Goal: Task Accomplishment & Management: Manage account settings

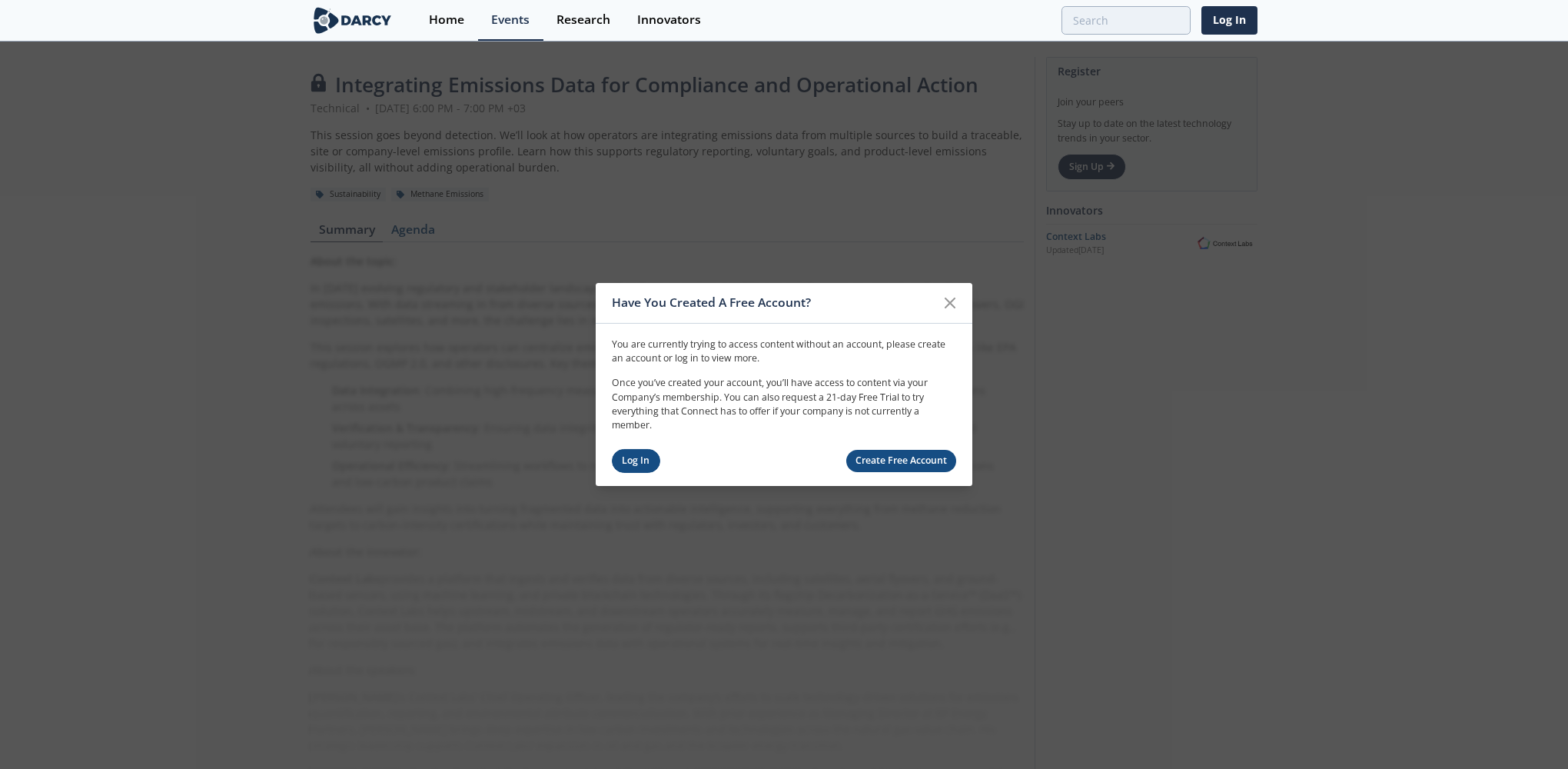
click at [627, 459] on link "Log In" at bounding box center [636, 461] width 49 height 23
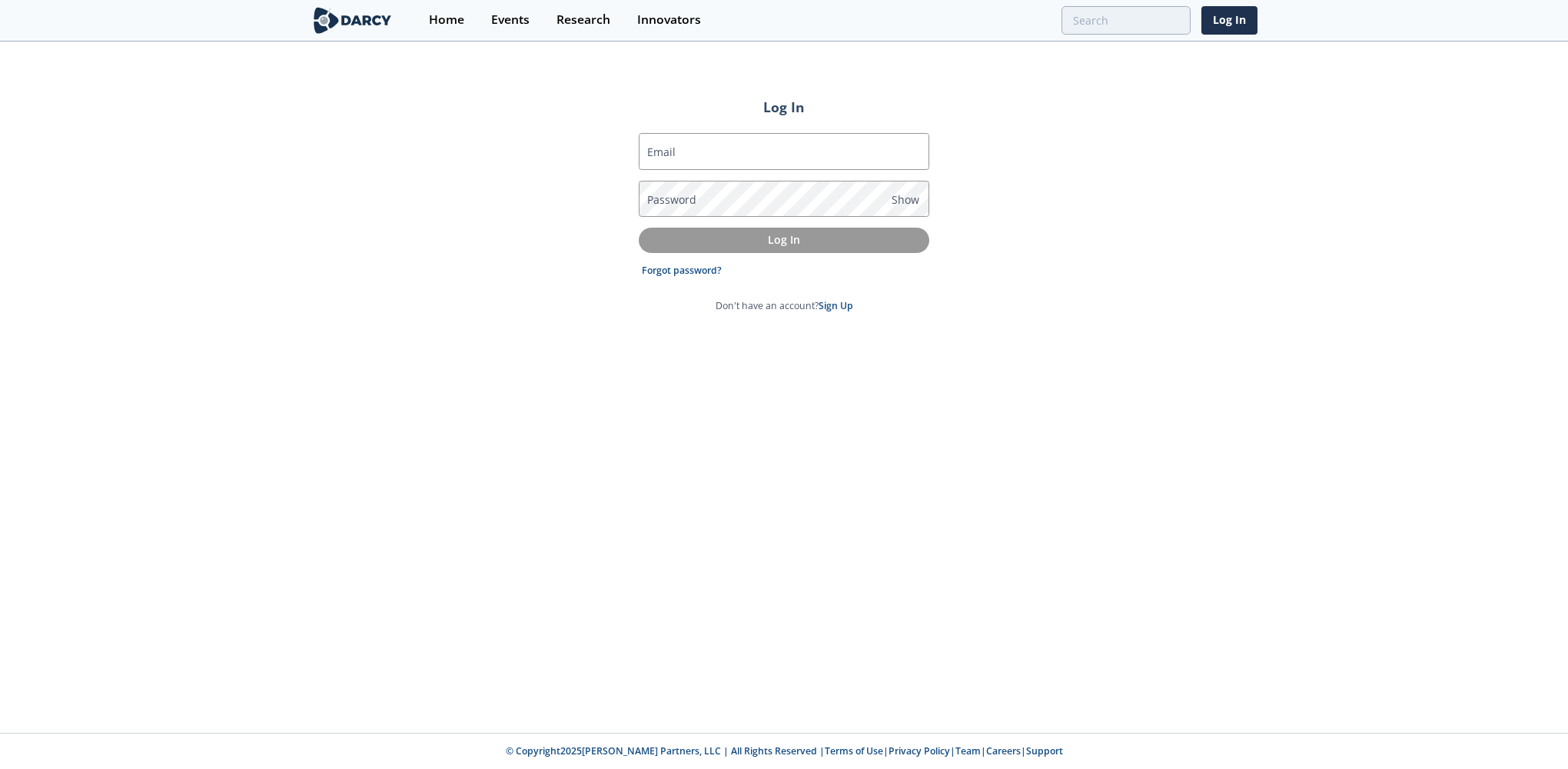
type input "[EMAIL_ADDRESS][DOMAIN_NAME]"
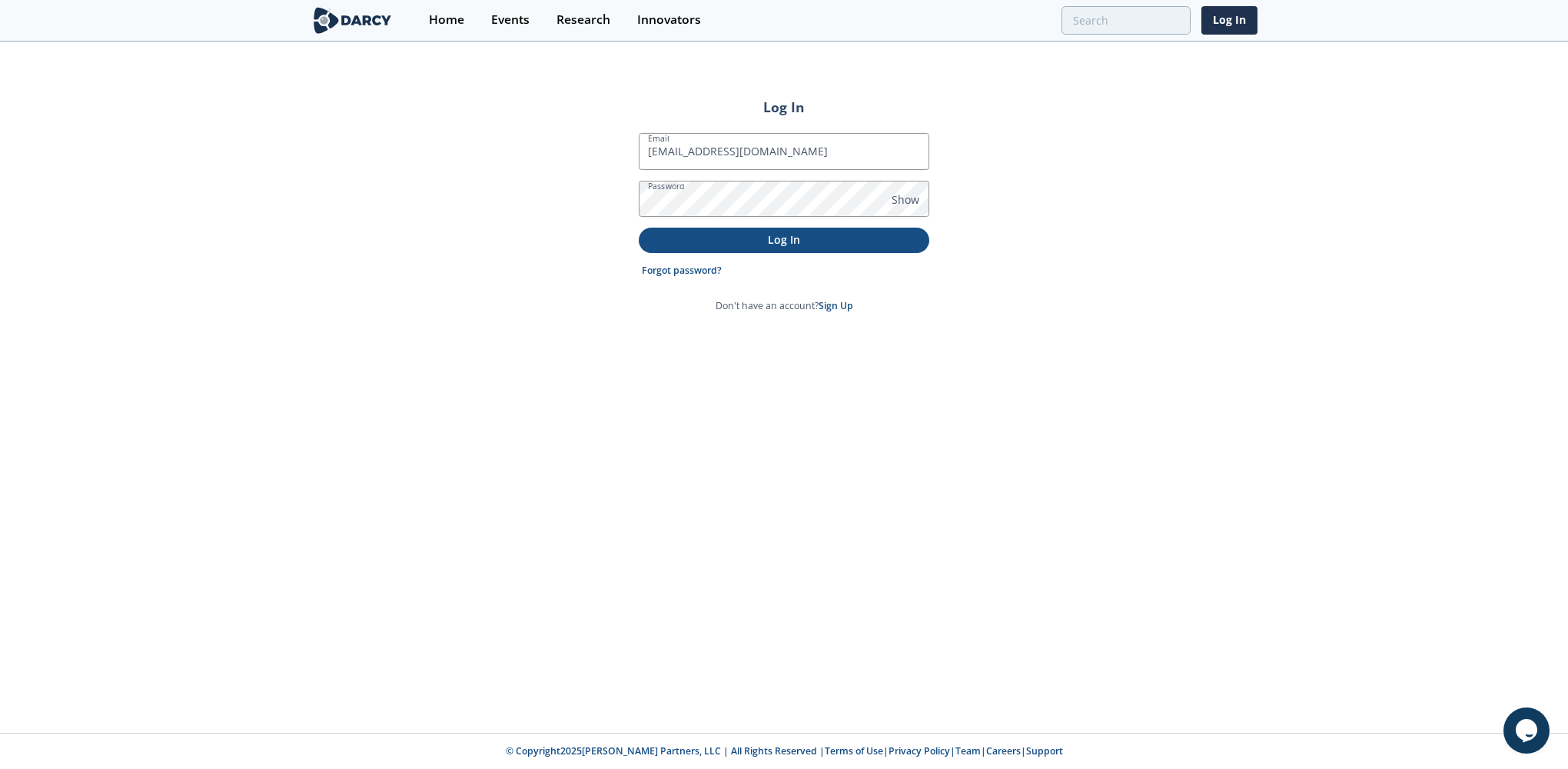
click at [755, 239] on p "Log In" at bounding box center [784, 239] width 269 height 16
click at [910, 202] on span "Show" at bounding box center [905, 199] width 28 height 16
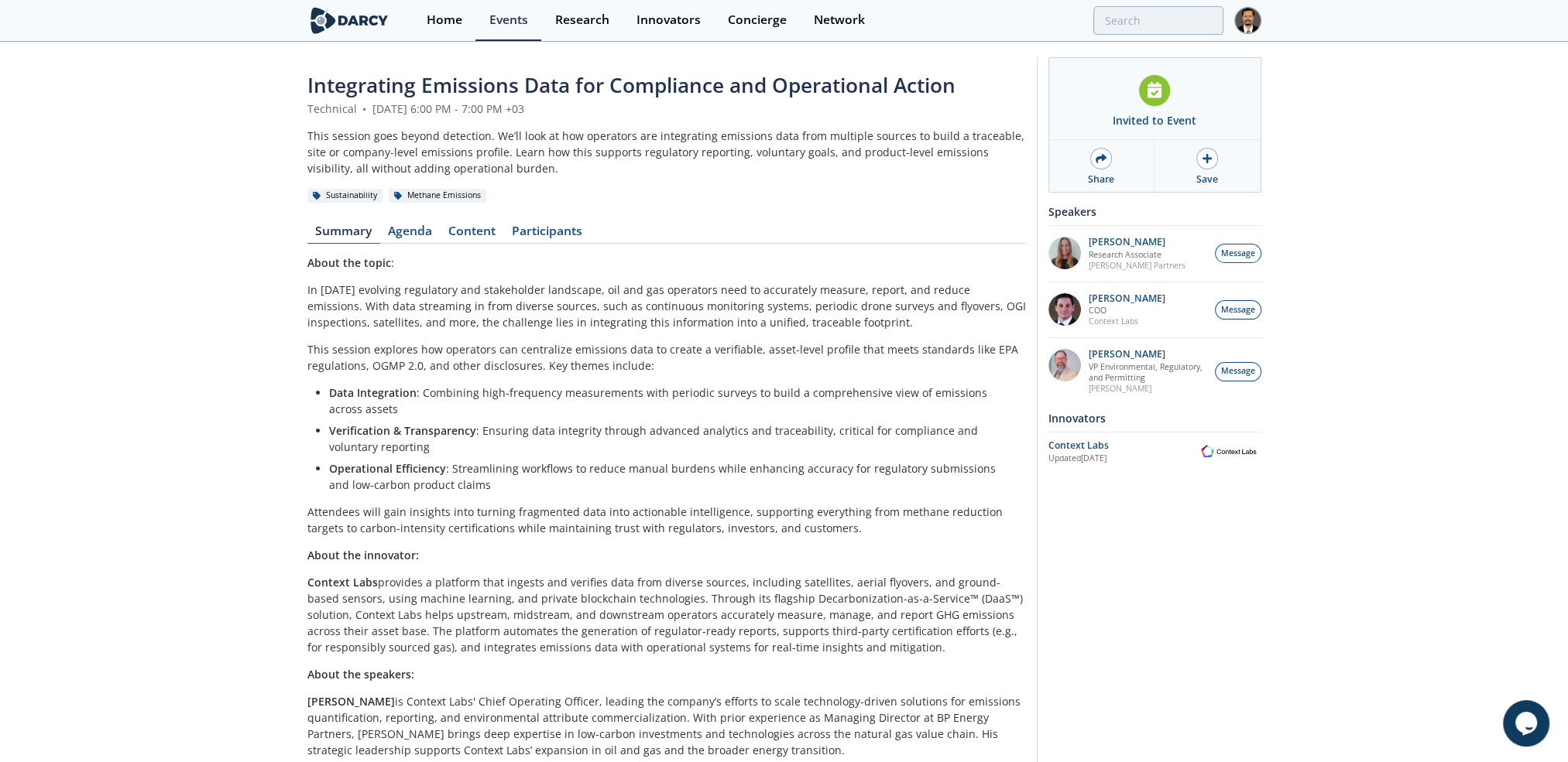
click at [1254, 20] on img at bounding box center [1247, 20] width 27 height 27
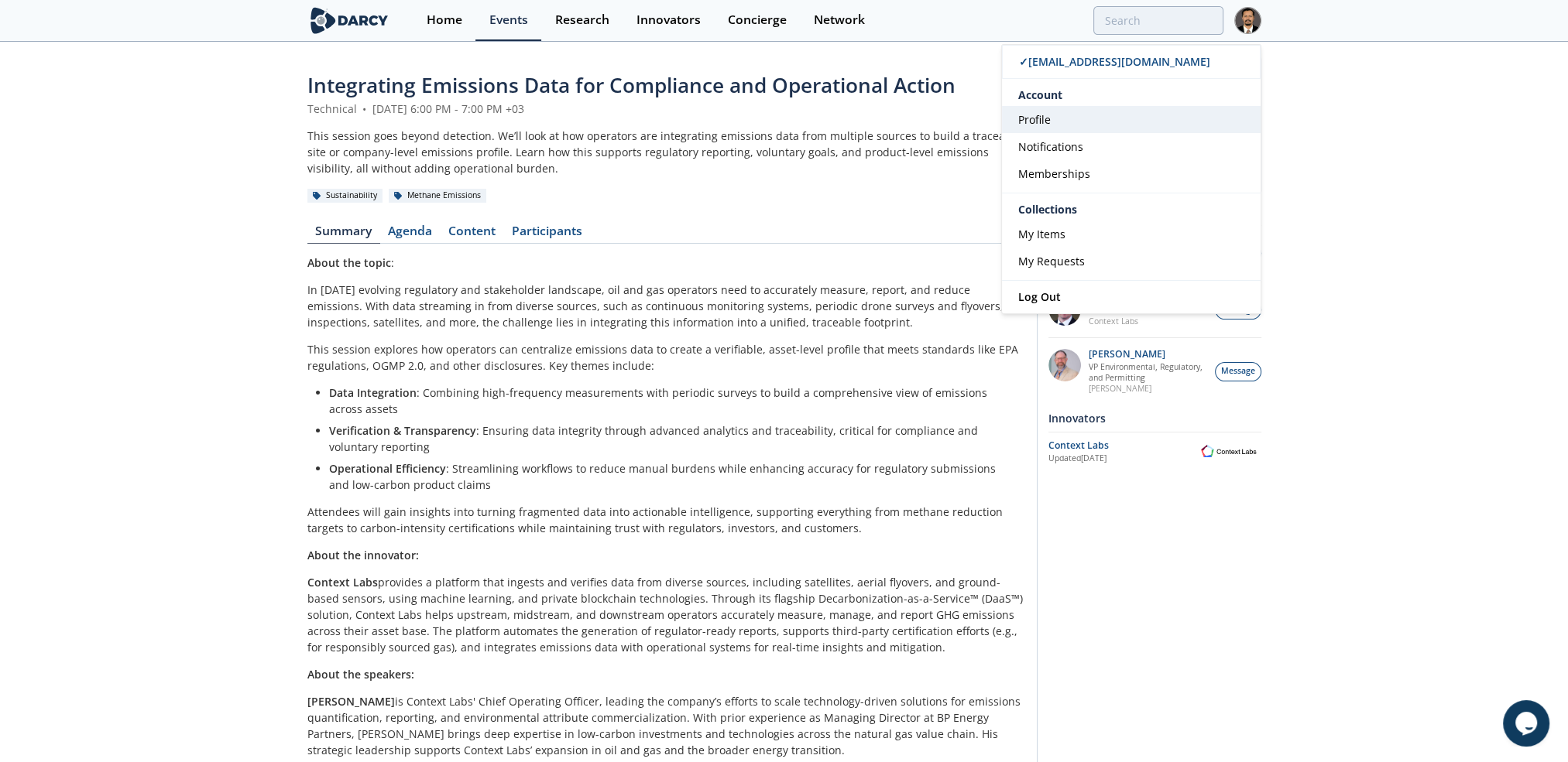
click at [1043, 115] on span "Profile" at bounding box center [1034, 119] width 33 height 14
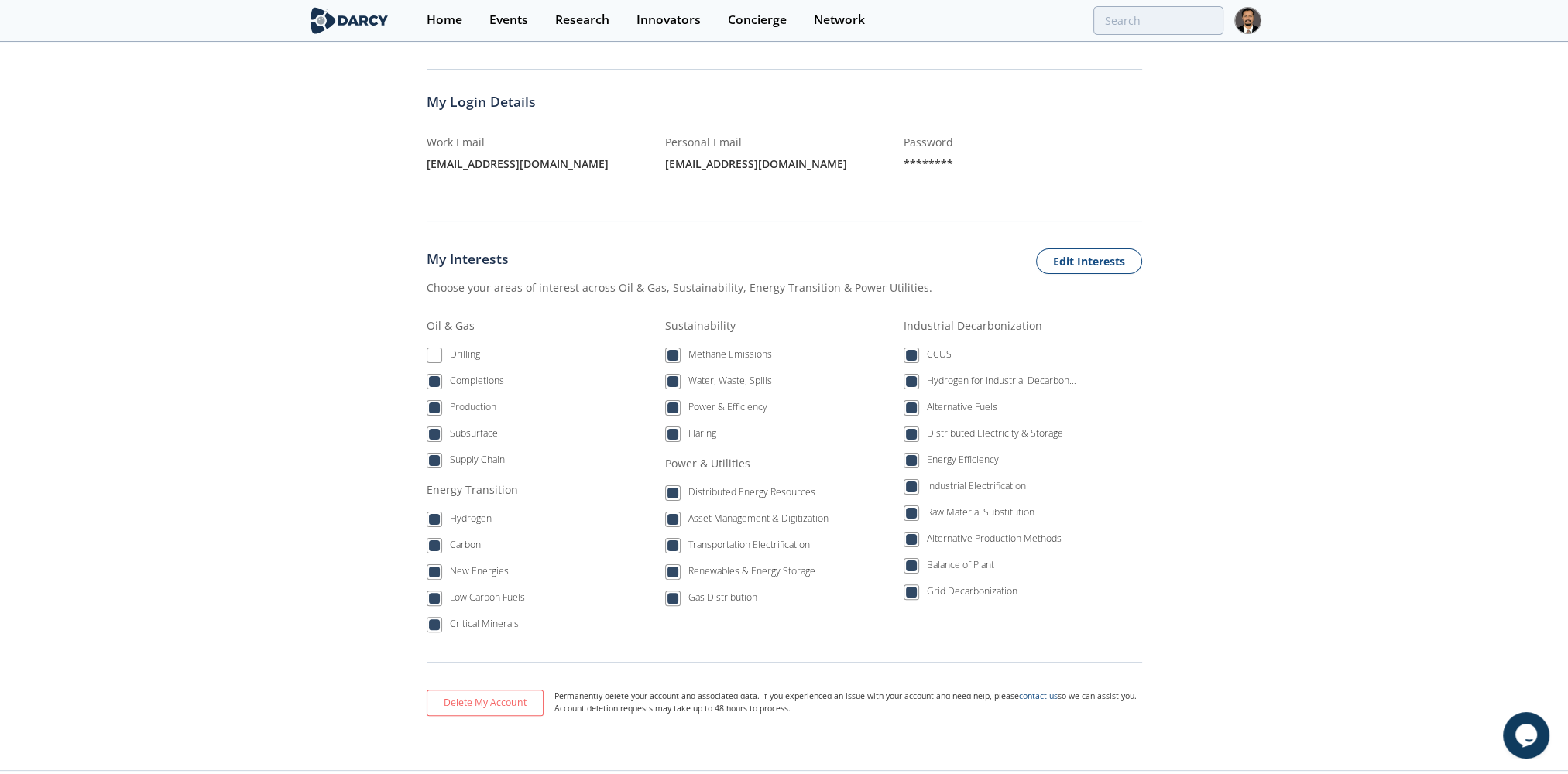
scroll to position [14, 0]
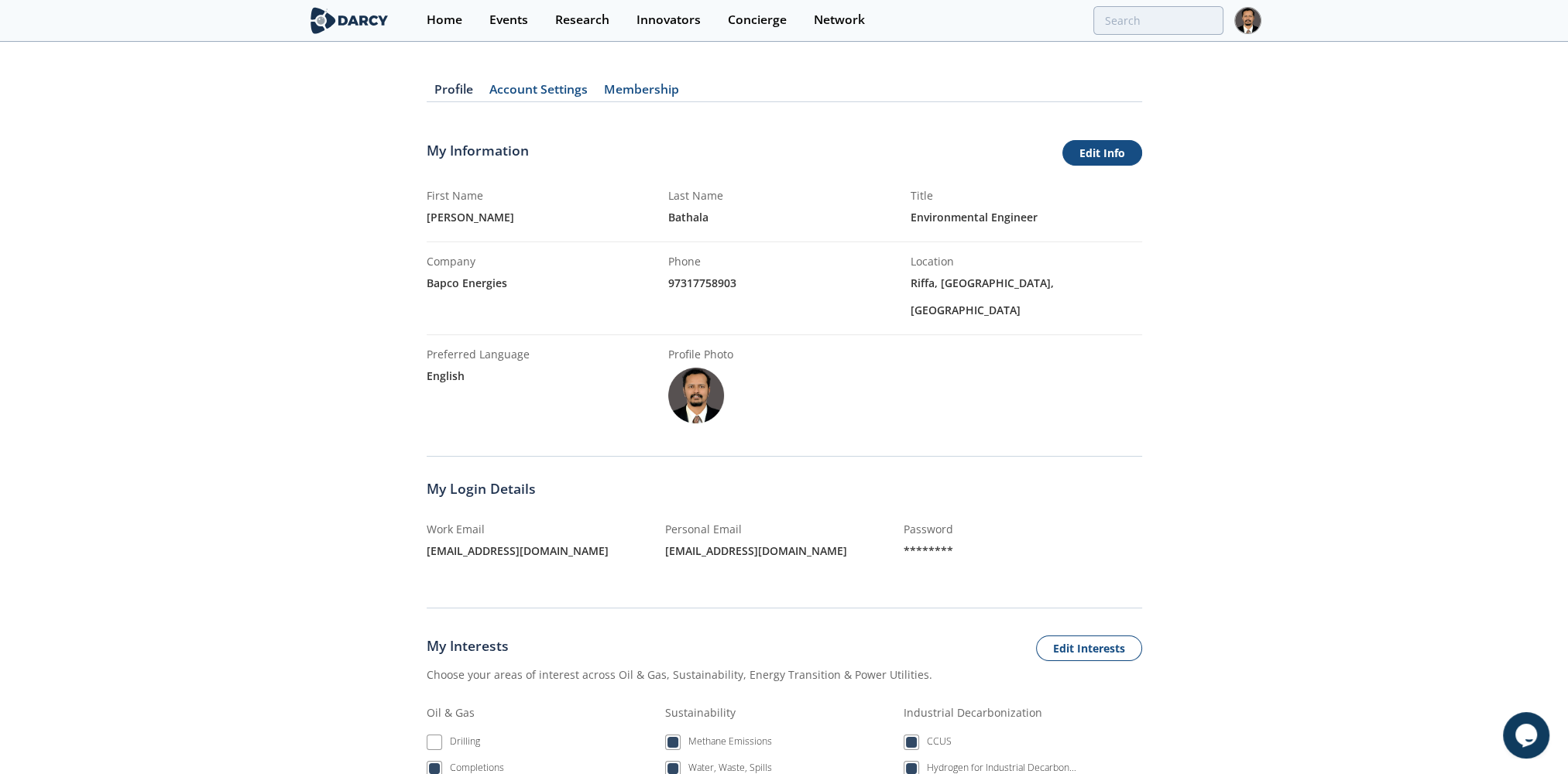
click at [1117, 148] on link "Edit Info" at bounding box center [1102, 153] width 80 height 26
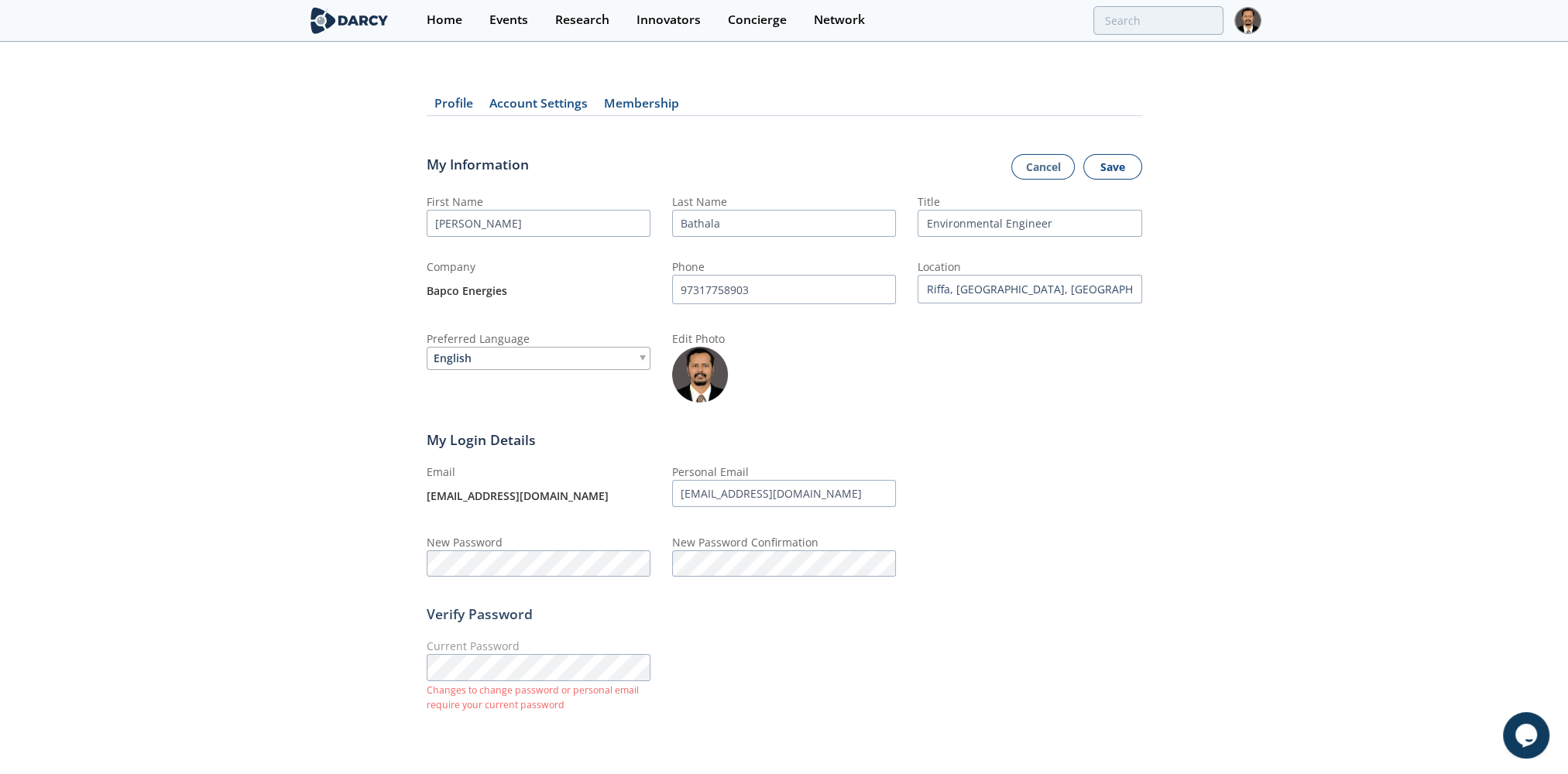
click at [1124, 161] on button "Save" at bounding box center [1113, 167] width 59 height 26
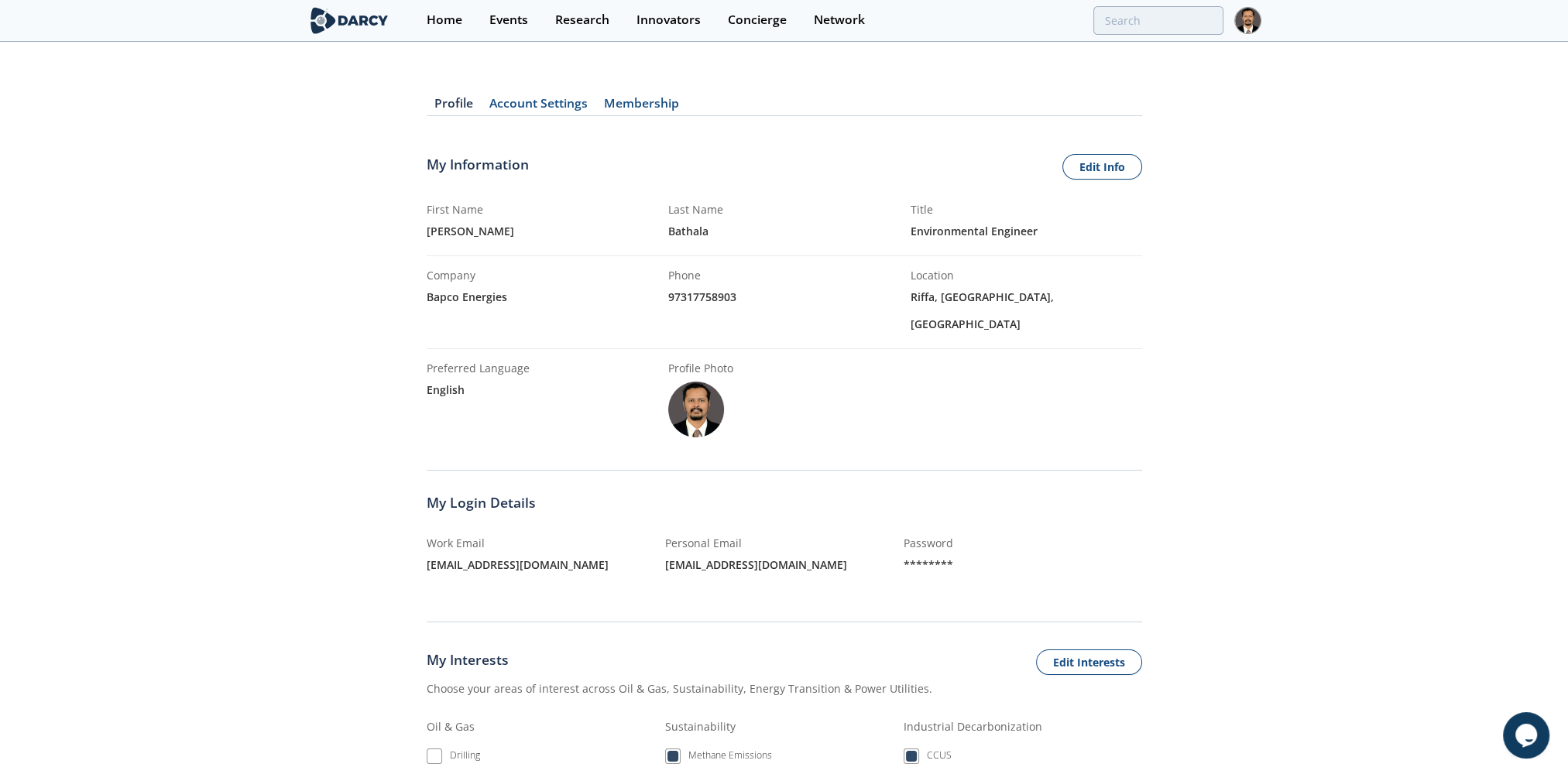
click at [1250, 16] on img at bounding box center [1247, 20] width 27 height 27
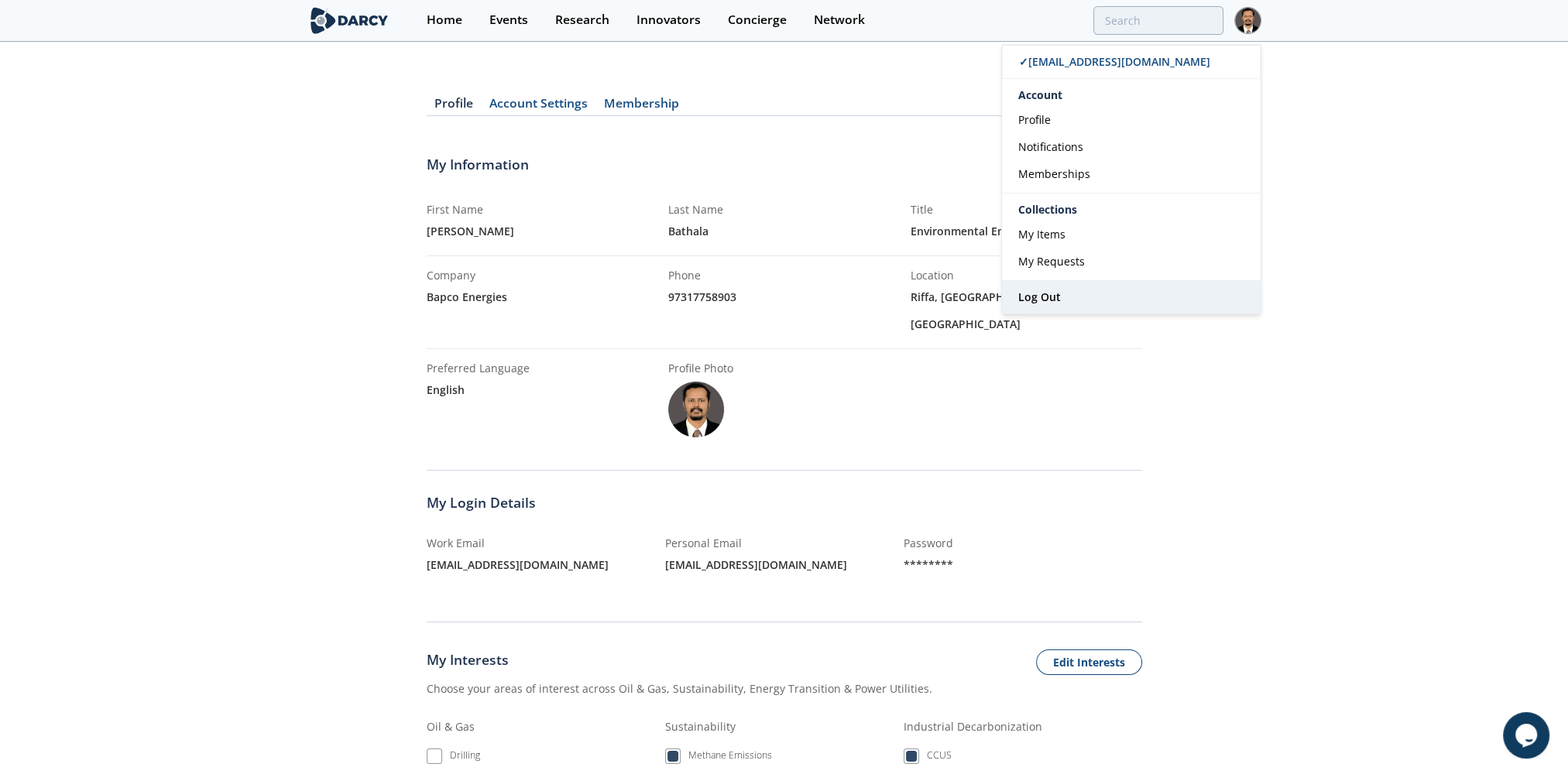
click at [1043, 295] on span "Log Out" at bounding box center [1039, 296] width 42 height 14
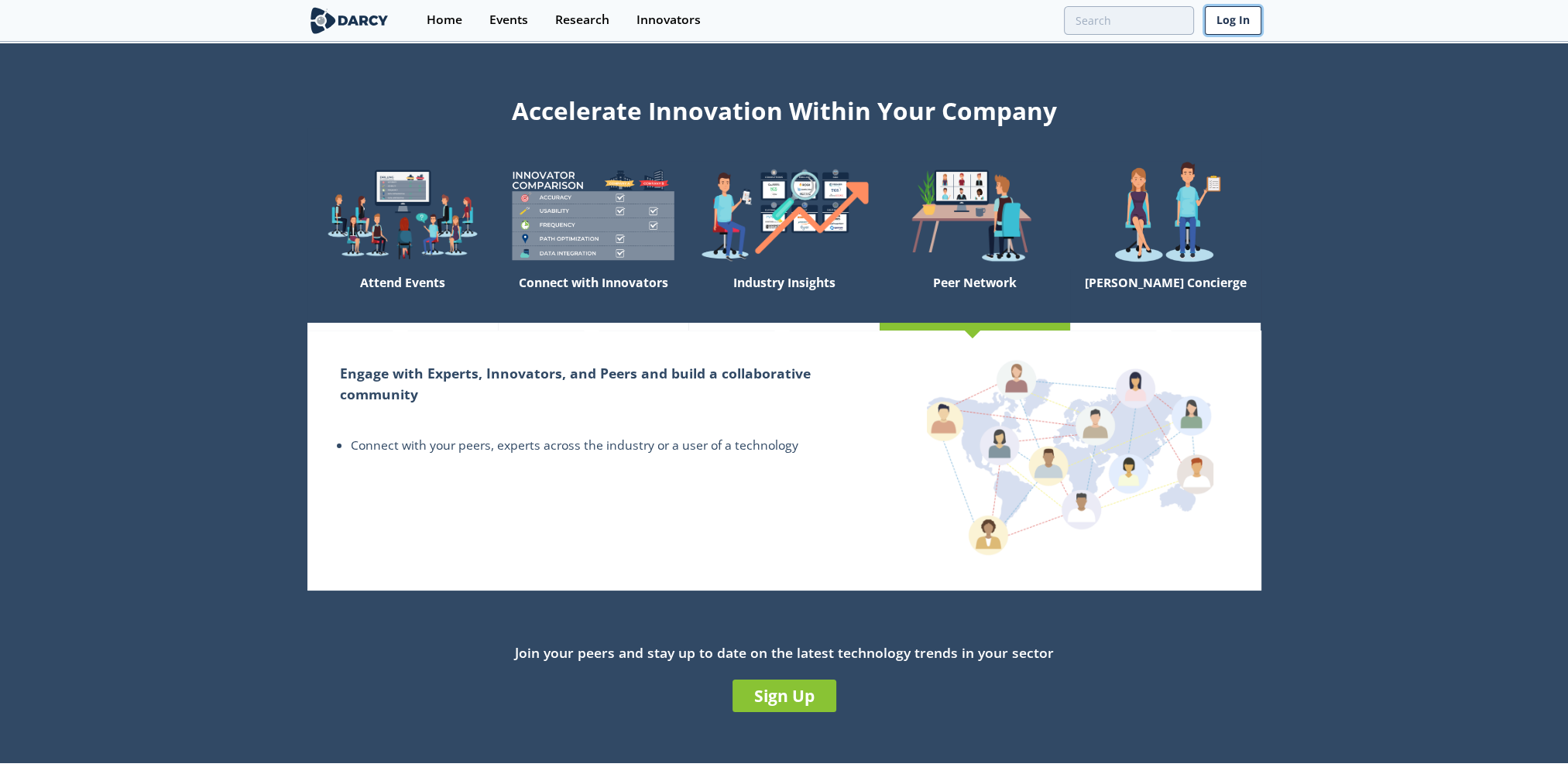
click at [1237, 13] on link "Log In" at bounding box center [1232, 20] width 57 height 29
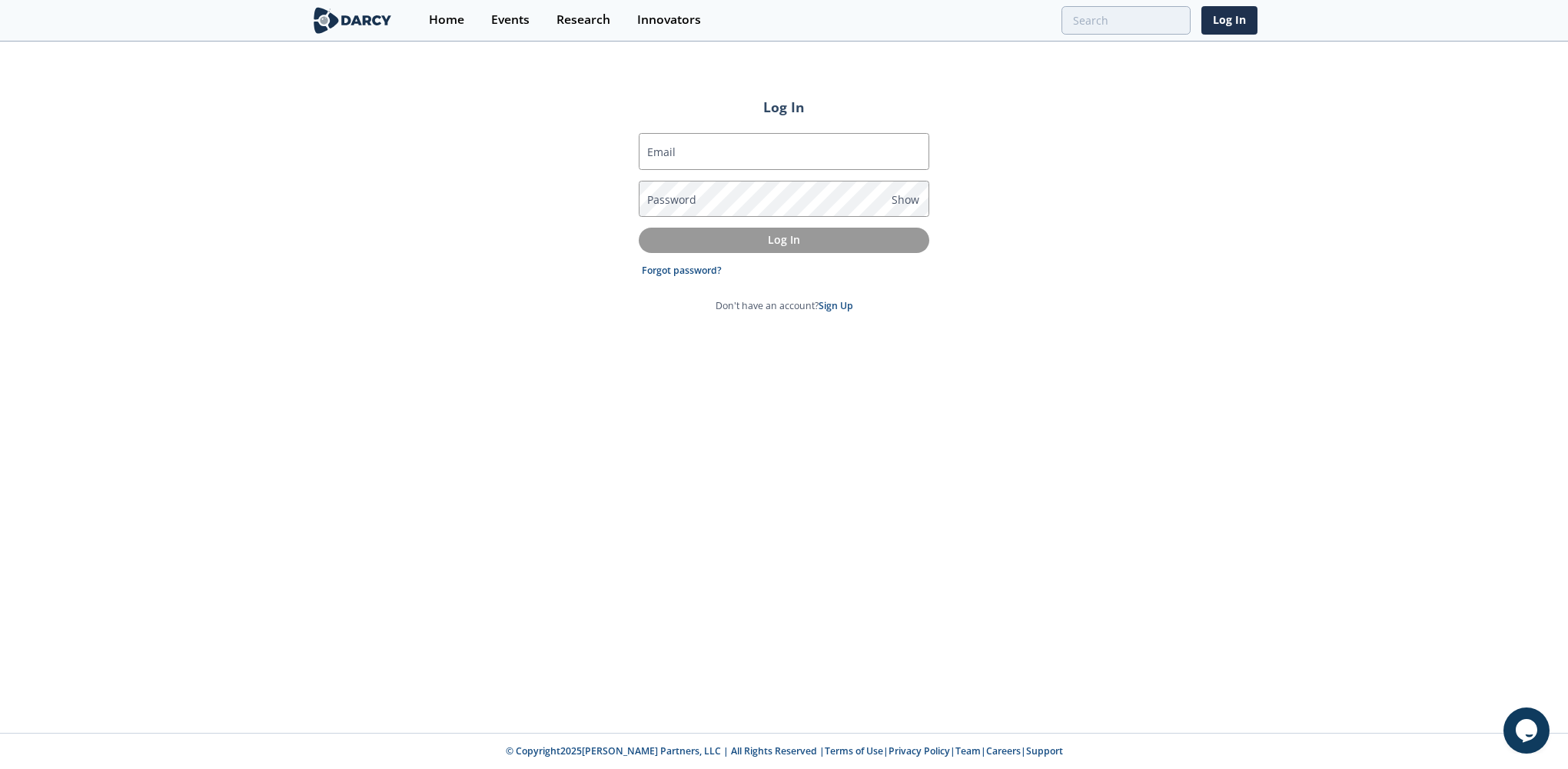
type input "[EMAIL_ADDRESS][DOMAIN_NAME]"
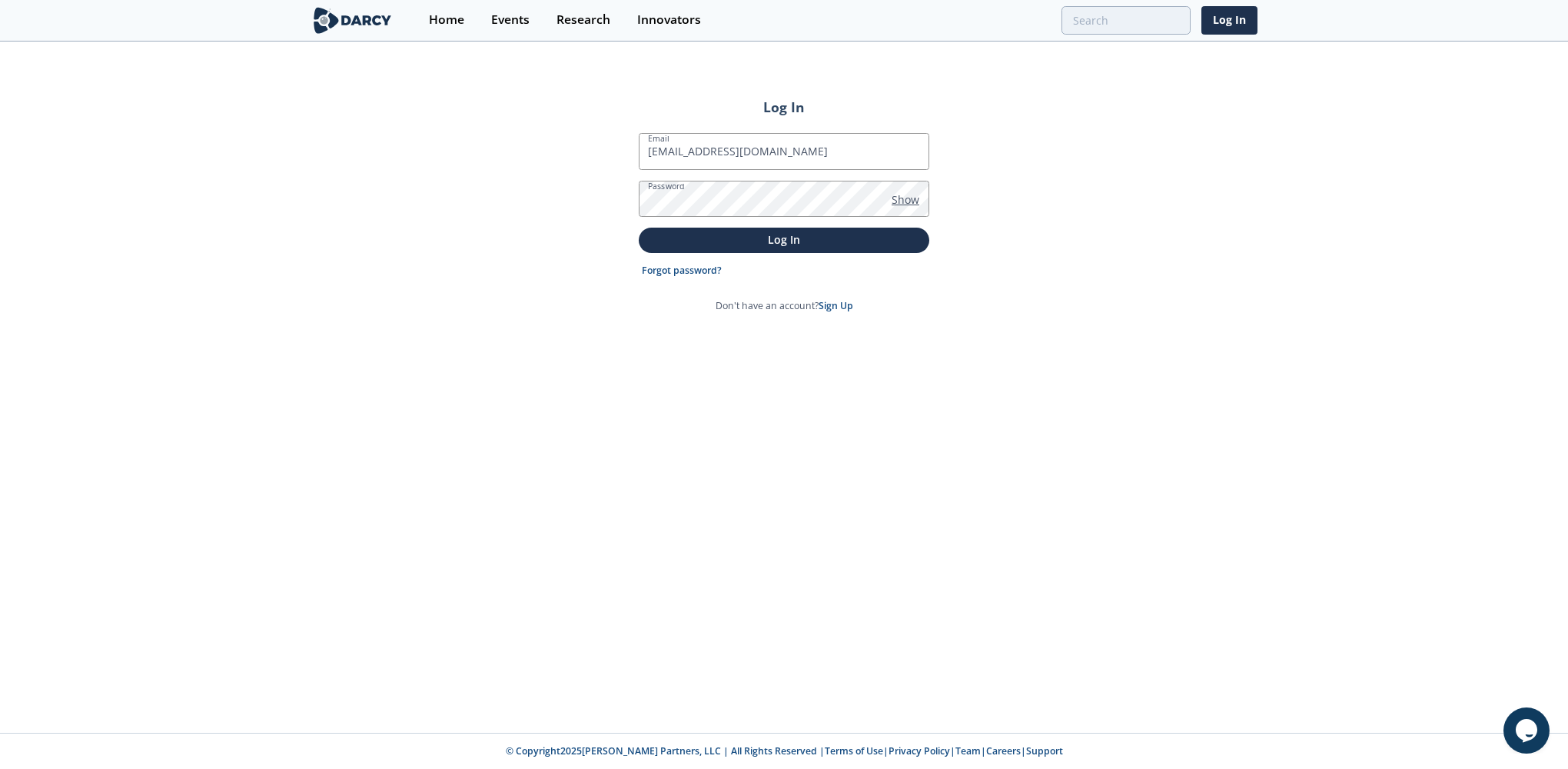
click at [913, 201] on span "Show" at bounding box center [905, 199] width 28 height 16
click at [599, 199] on div "Log In Email jitendra.bathala@bapcoenergies.com Password Hide Log In Forgot pas…" at bounding box center [784, 387] width 1568 height 689
click at [784, 232] on p "Log In" at bounding box center [784, 239] width 269 height 16
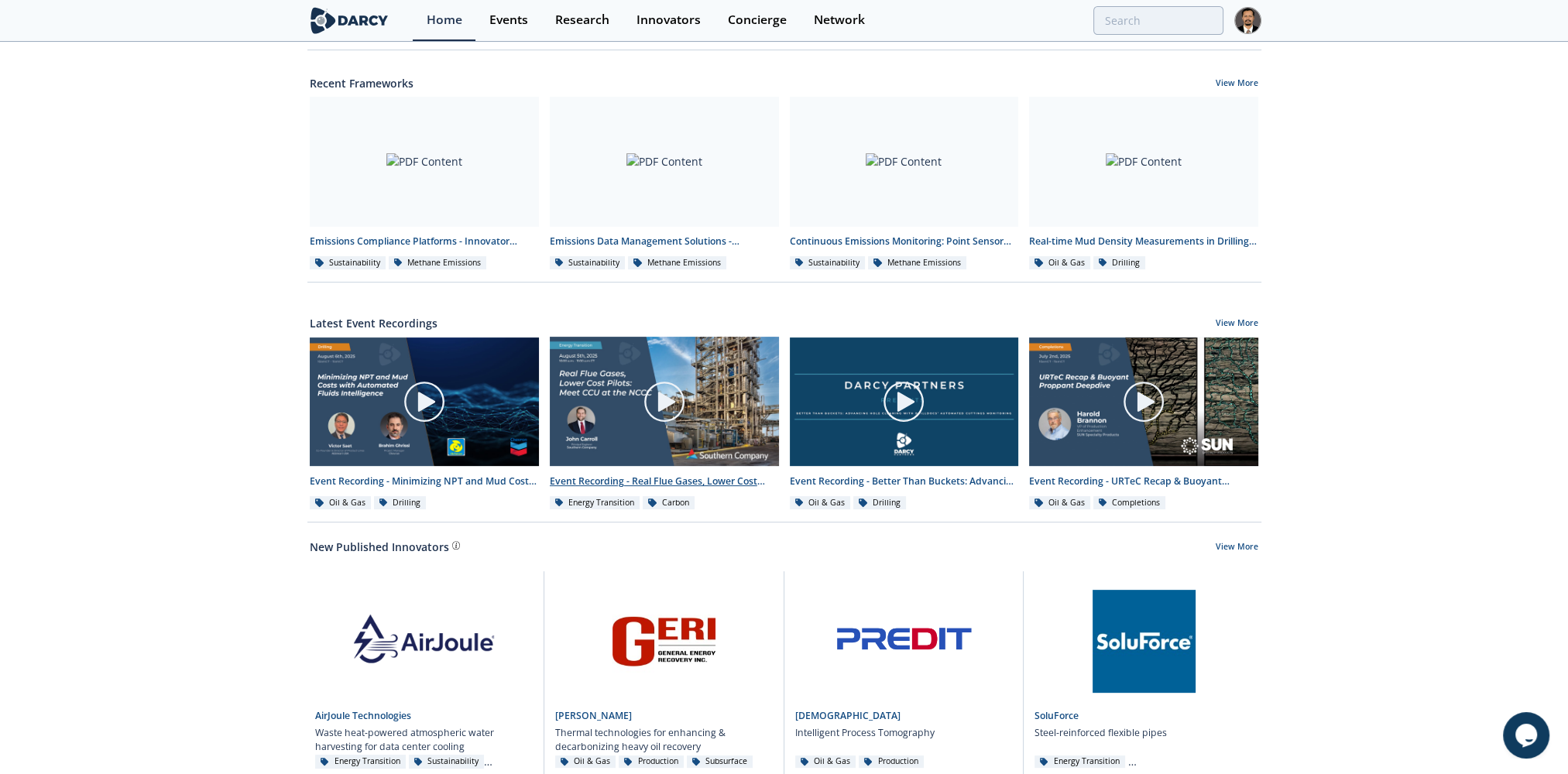
scroll to position [619, 0]
